Goal: Task Accomplishment & Management: Complete application form

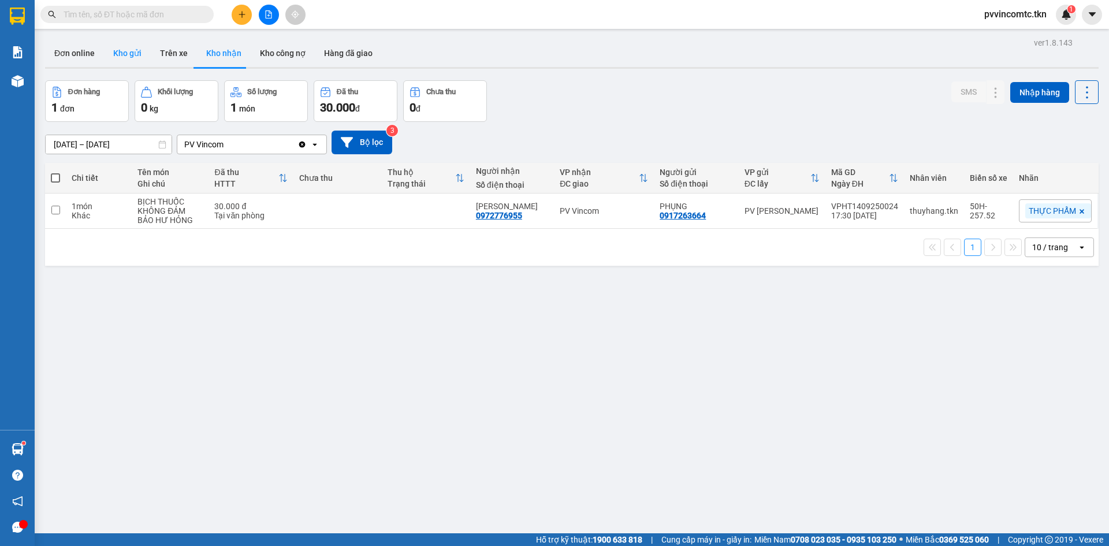
click at [132, 56] on button "Kho gửi" at bounding box center [127, 53] width 47 height 28
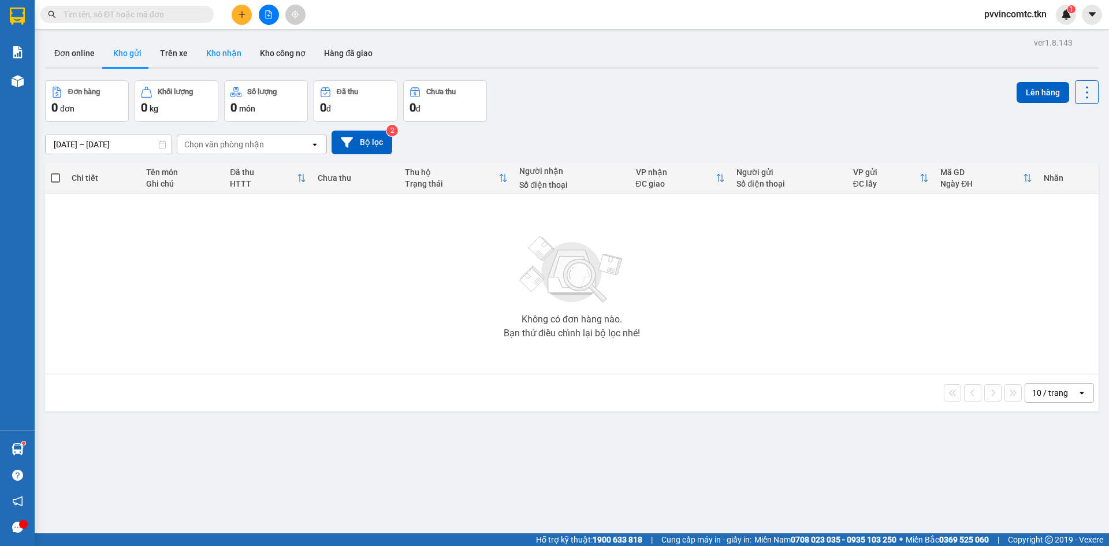
click at [224, 55] on button "Kho nhận" at bounding box center [224, 53] width 54 height 28
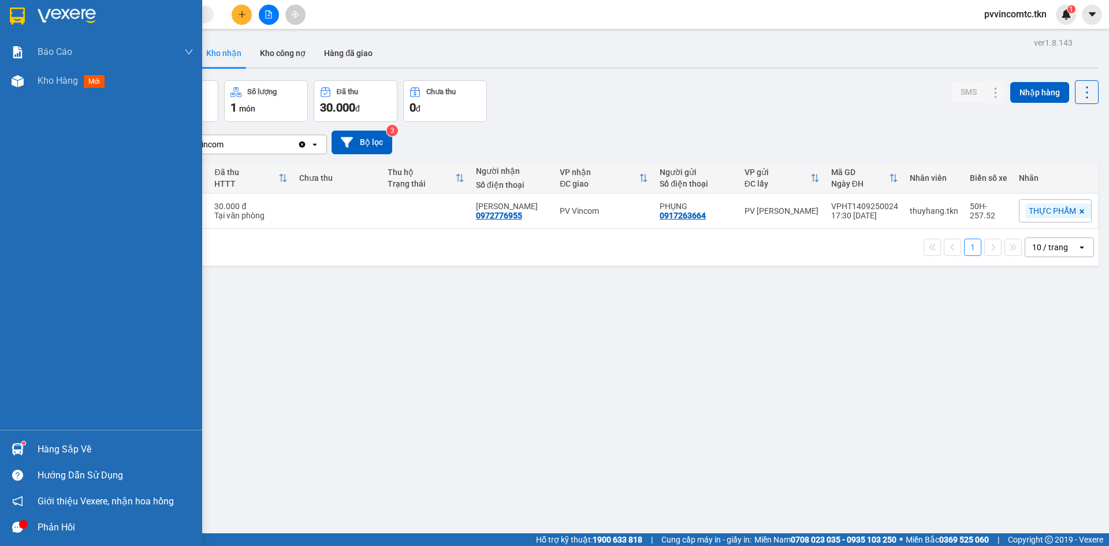
click at [42, 451] on div "Hàng sắp về" at bounding box center [116, 449] width 156 height 17
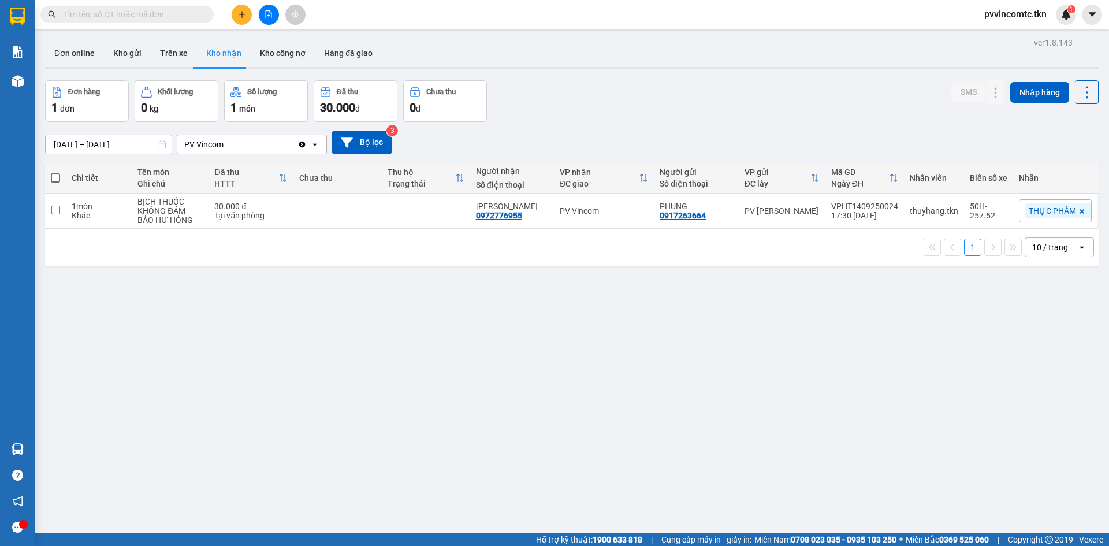
click at [326, 356] on section "Kết quả [PERSON_NAME] ( 0 ) Bộ lọc No Data pvvincomtc.tkn 1 [PERSON_NAME] [PERS…" at bounding box center [554, 273] width 1109 height 546
click at [131, 14] on input "text" at bounding box center [132, 14] width 136 height 13
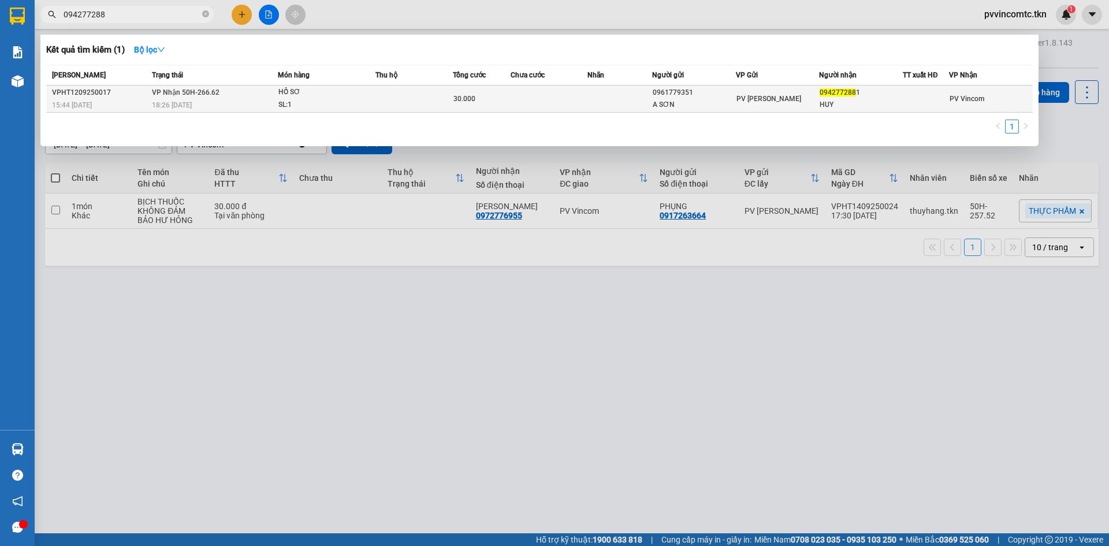
type input "094277288"
click at [593, 96] on td at bounding box center [620, 99] width 64 height 27
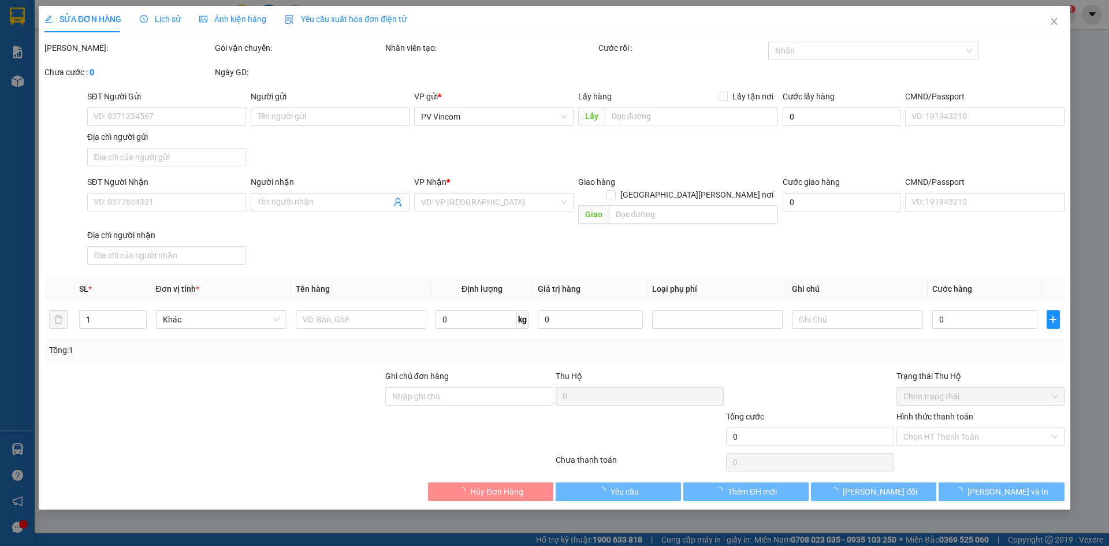
type input "0961779351"
type input "A SƠN"
type input "0942772881"
type input "HUY"
type input "30.000"
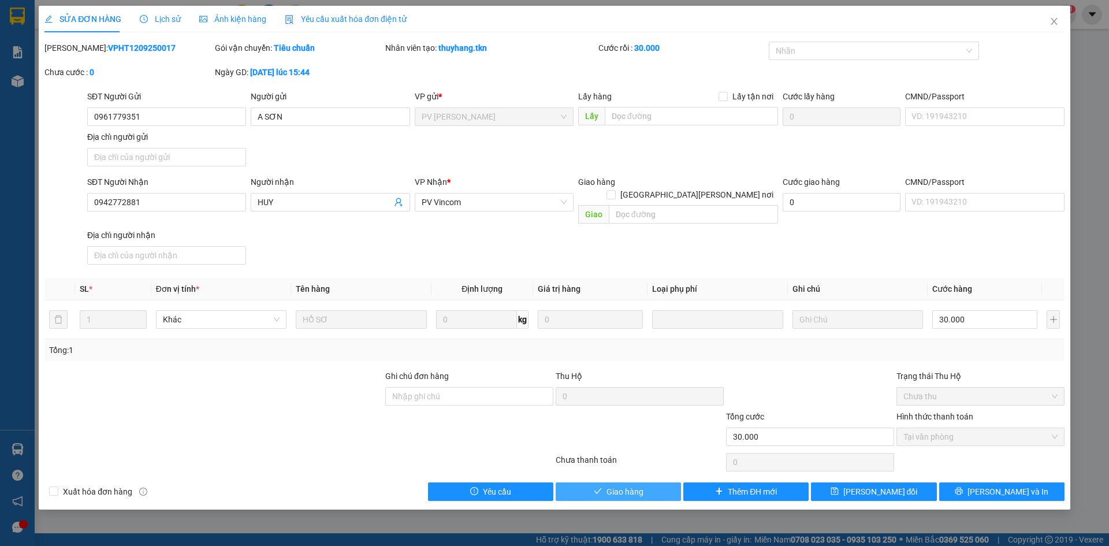
click at [614, 485] on span "Giao hàng" at bounding box center [625, 491] width 37 height 13
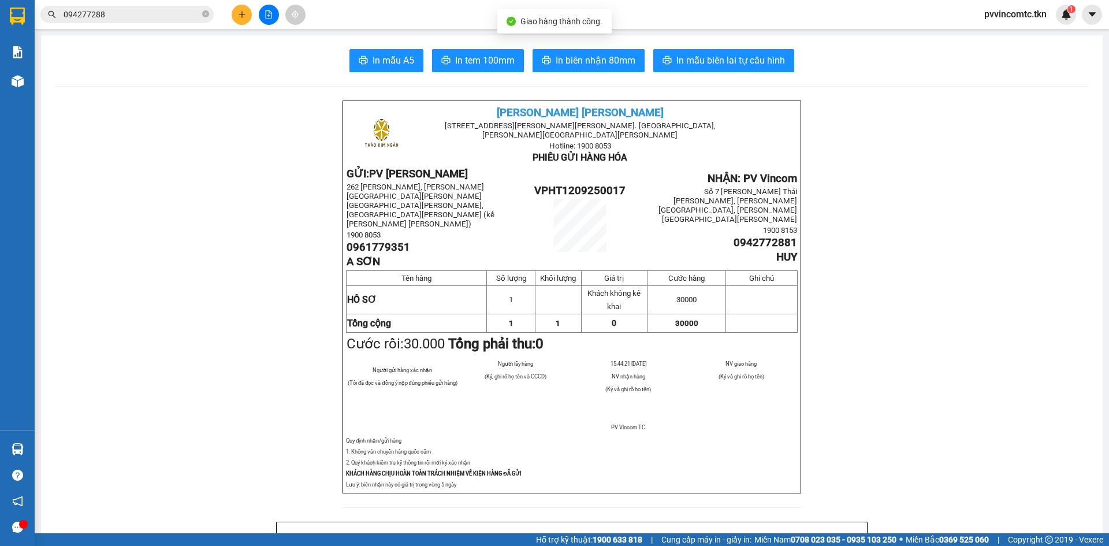
scroll to position [58, 0]
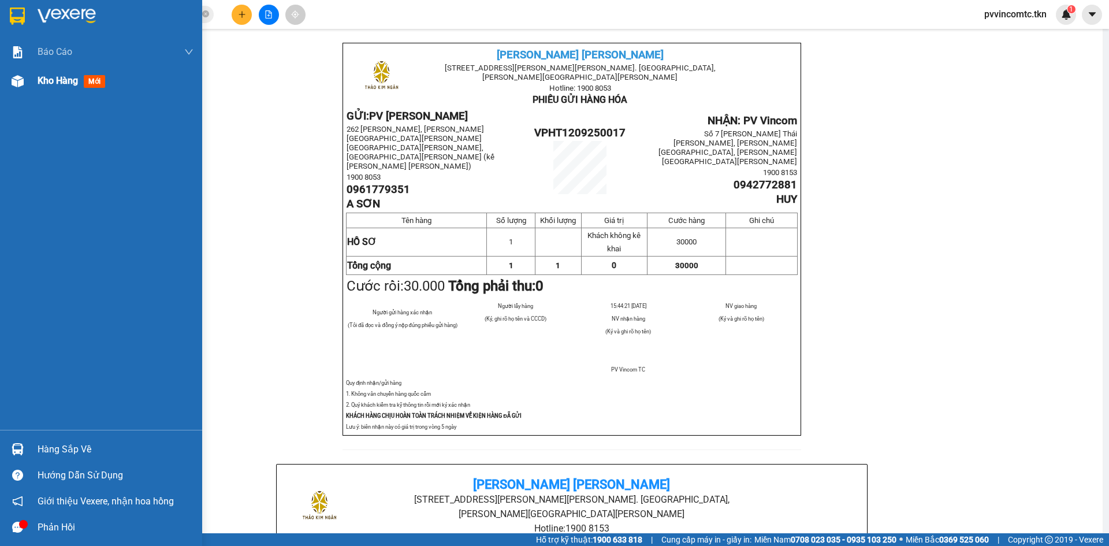
click at [66, 81] on span "Kho hàng" at bounding box center [58, 80] width 40 height 11
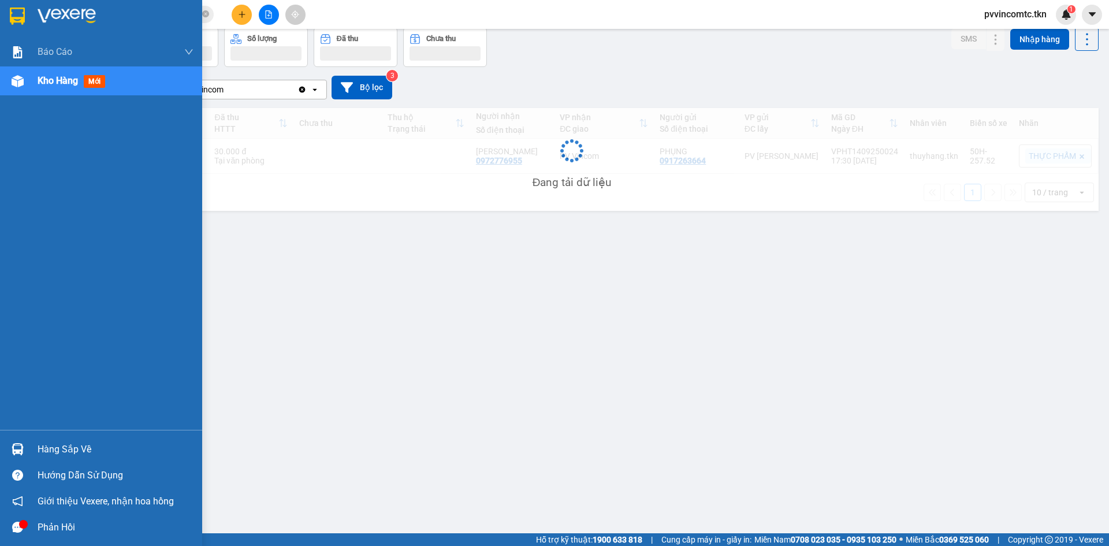
scroll to position [53, 0]
